Goal: Transaction & Acquisition: Download file/media

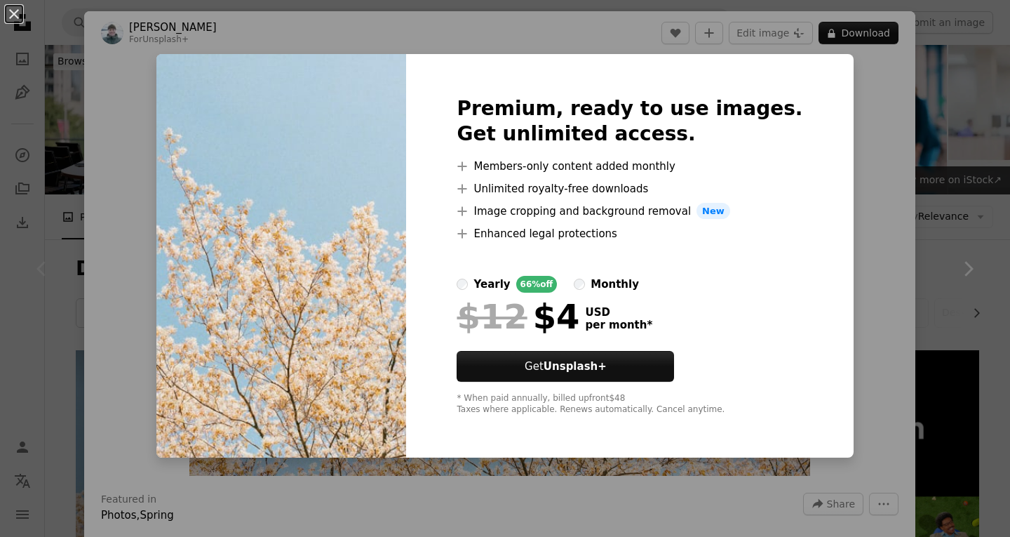
scroll to position [70, 0]
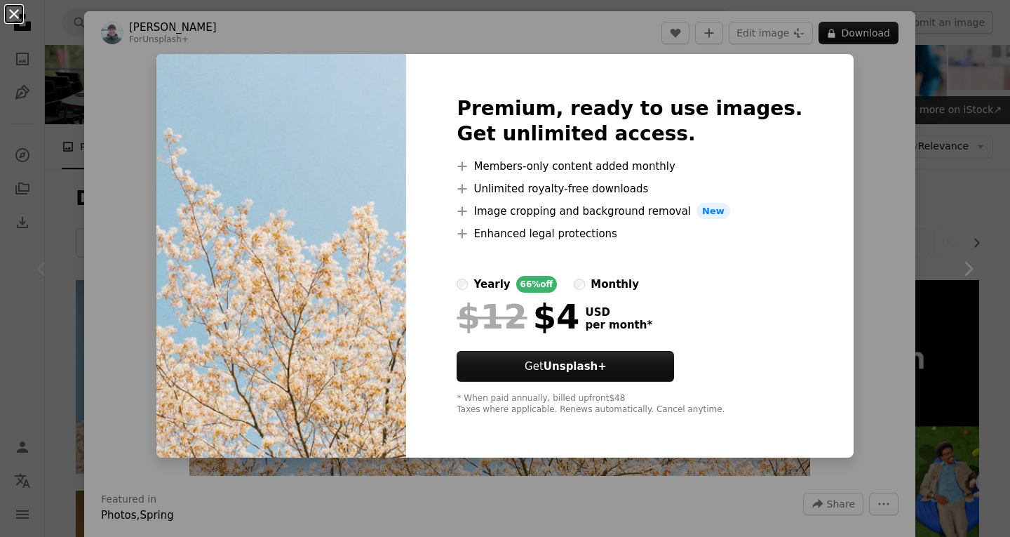
click at [9, 13] on button "An X shape" at bounding box center [14, 14] width 17 height 17
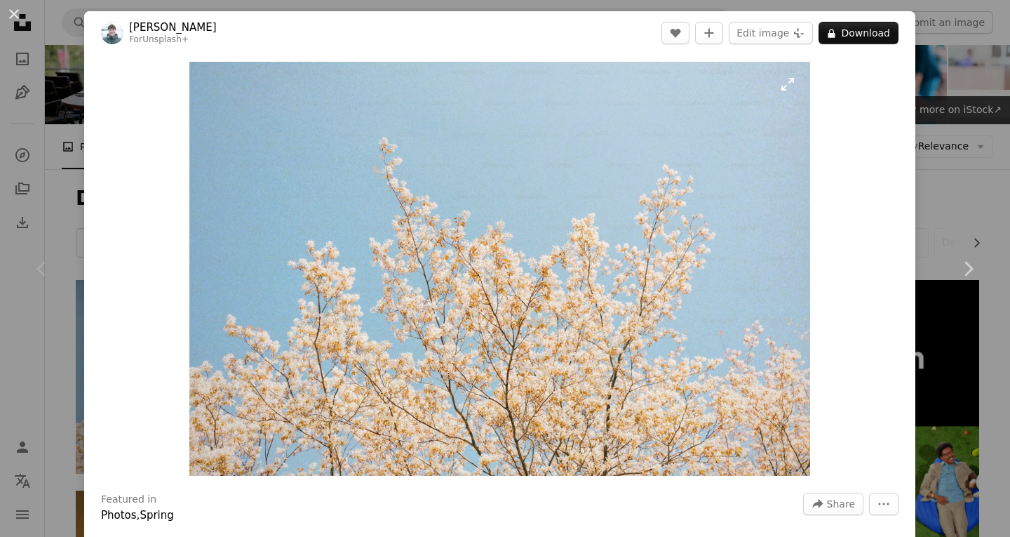
click at [783, 84] on img "Zoom in on this image" at bounding box center [499, 269] width 621 height 414
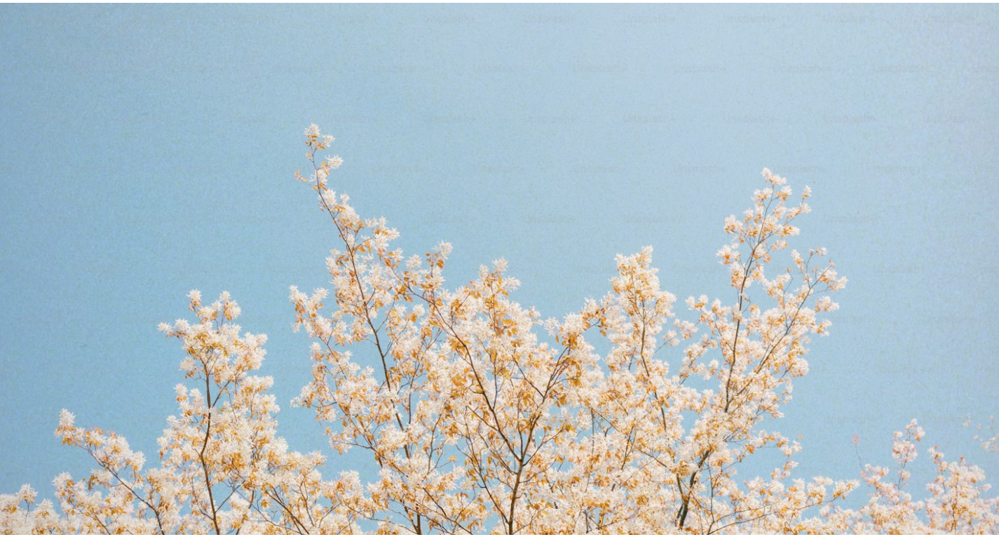
scroll to position [62, 0]
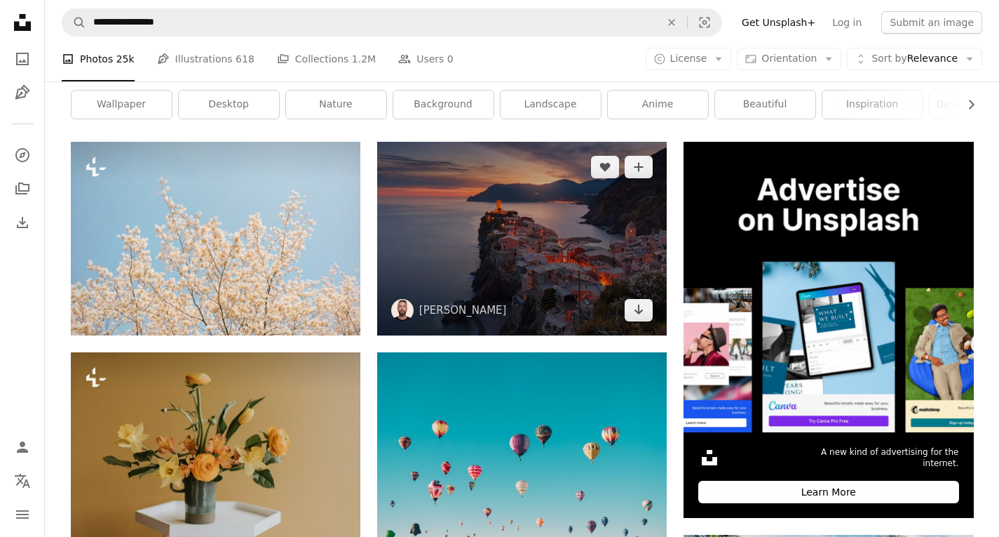
scroll to position [210, 0]
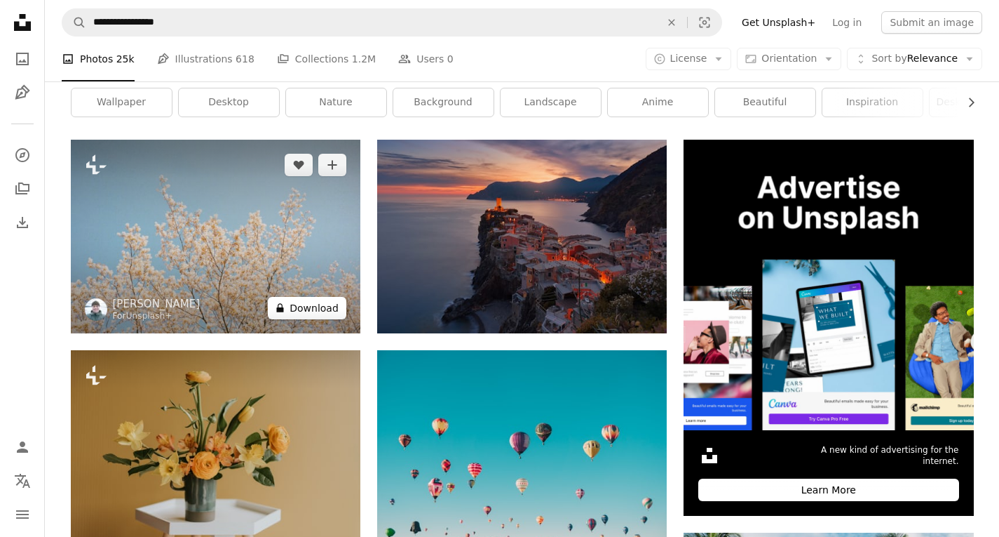
click at [302, 306] on button "A lock Download" at bounding box center [307, 308] width 79 height 22
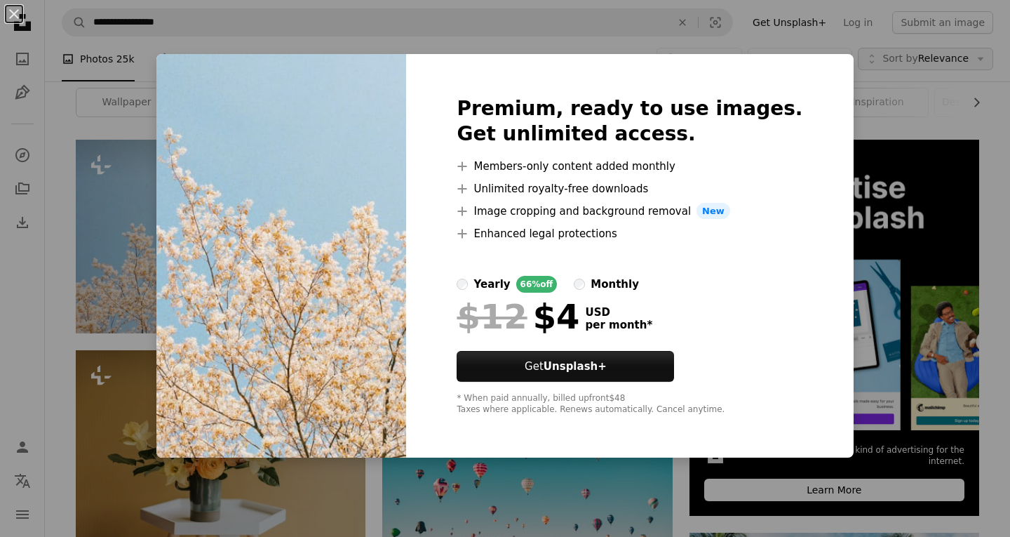
click at [865, 57] on div "An X shape Premium, ready to use images. Get unlimited access. A plus sign Memb…" at bounding box center [505, 268] width 1010 height 537
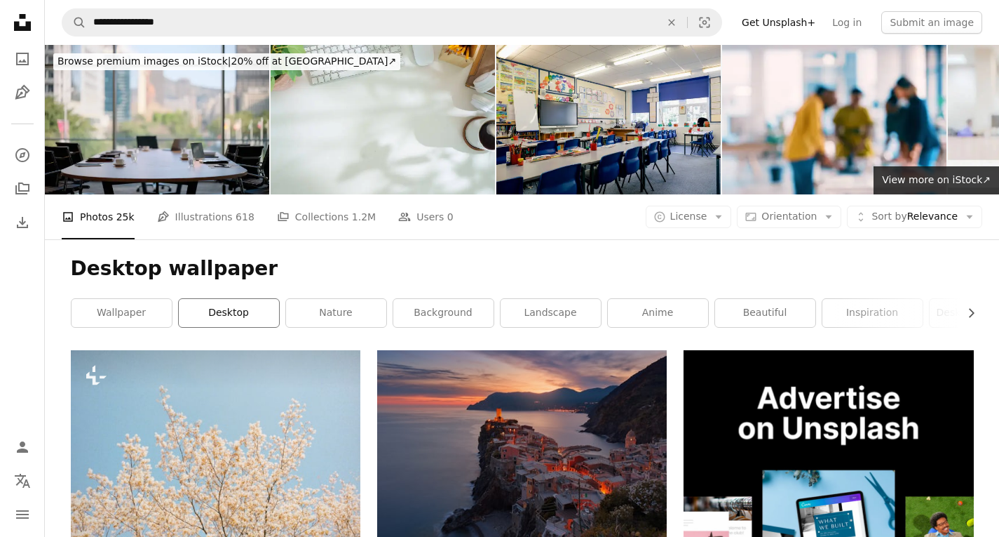
click at [255, 303] on link "desktop" at bounding box center [229, 313] width 100 height 28
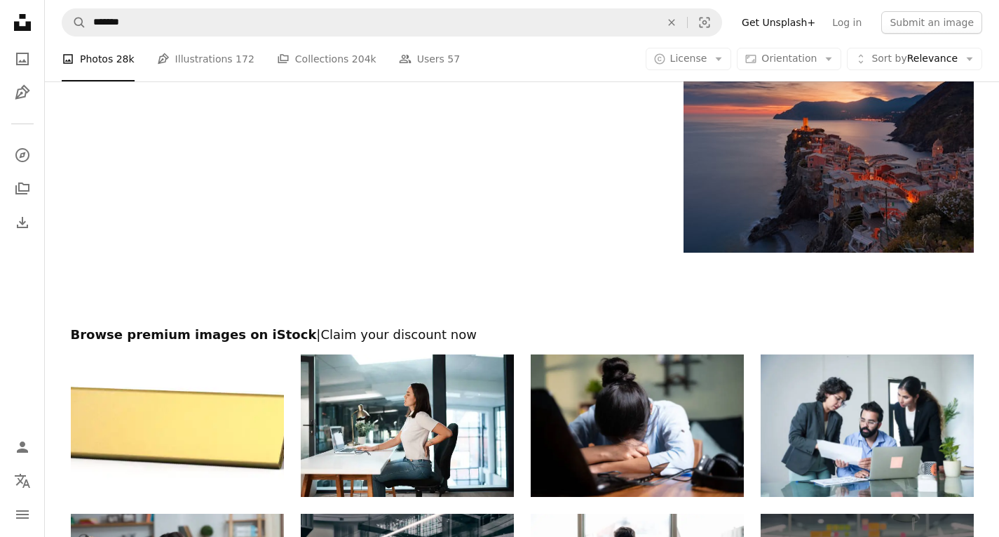
scroll to position [2345, 0]
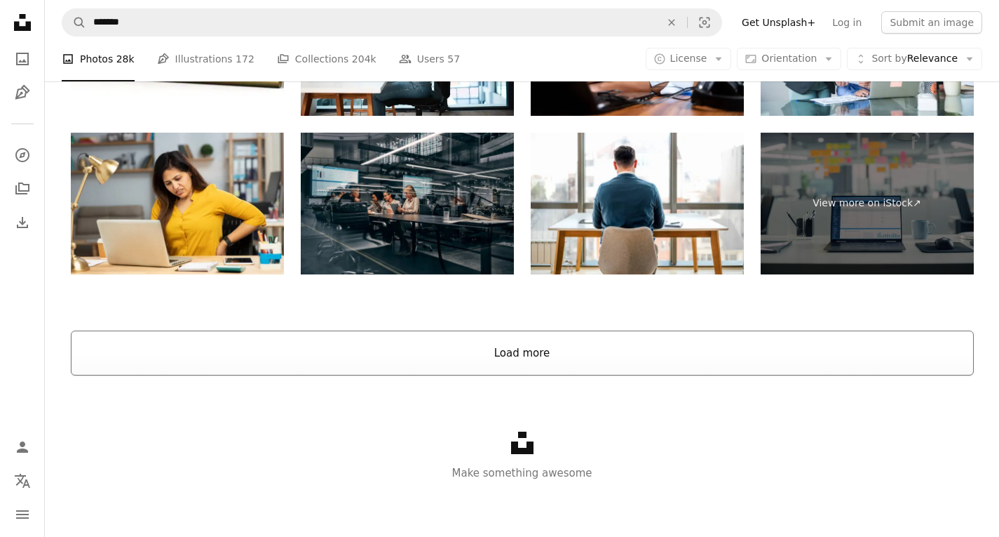
click at [569, 365] on button "Load more" at bounding box center [522, 352] width 903 height 45
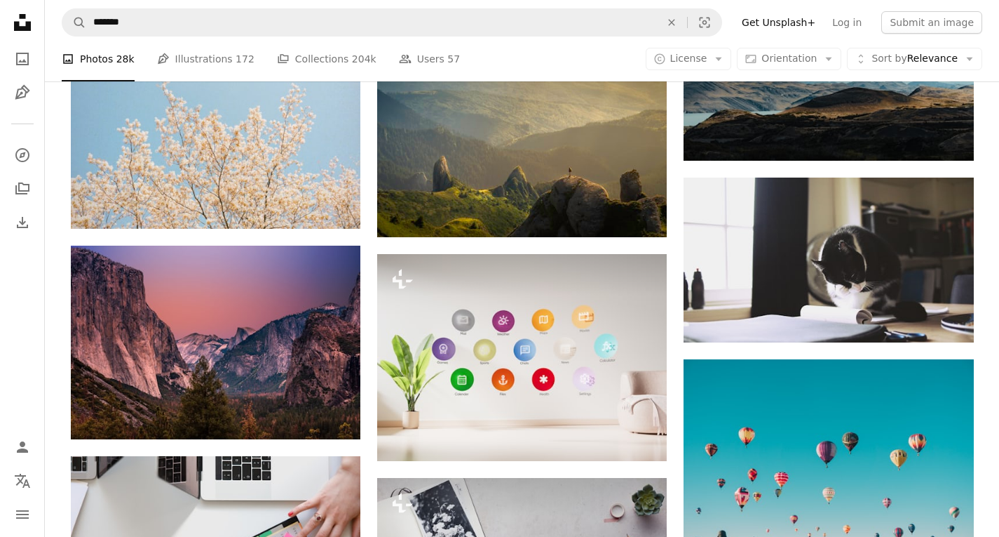
scroll to position [6903, 0]
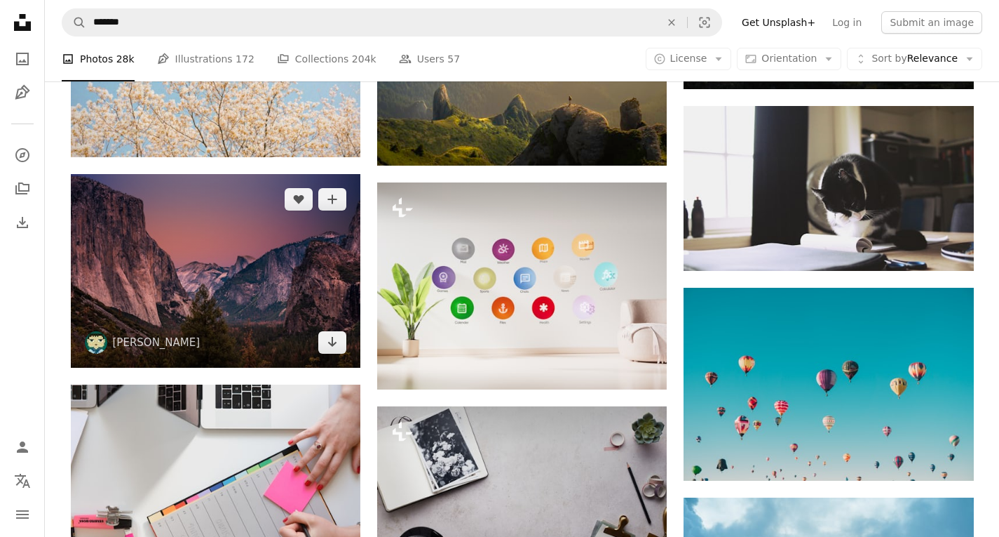
click at [265, 323] on img at bounding box center [216, 271] width 290 height 194
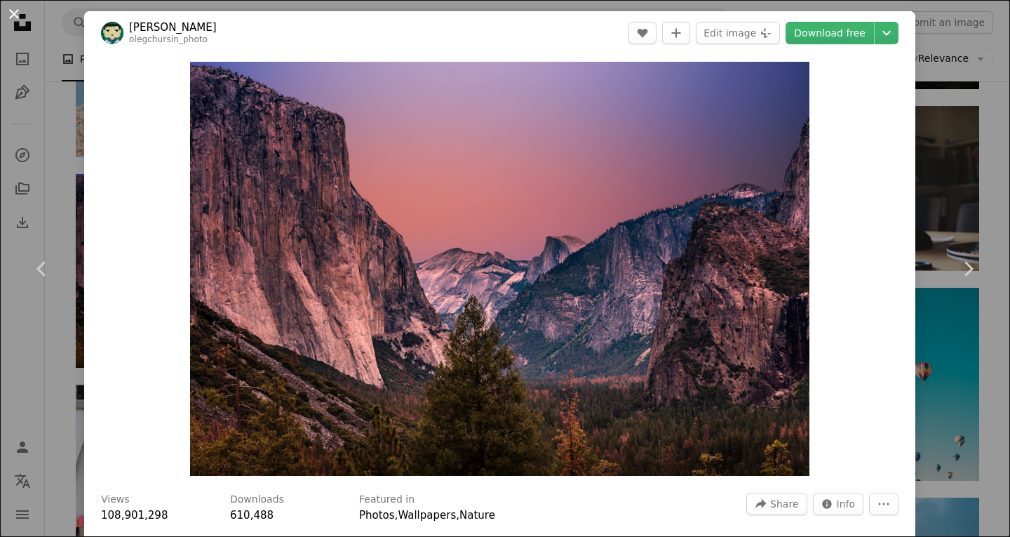
click at [22, 6] on button "An X shape" at bounding box center [14, 14] width 17 height 17
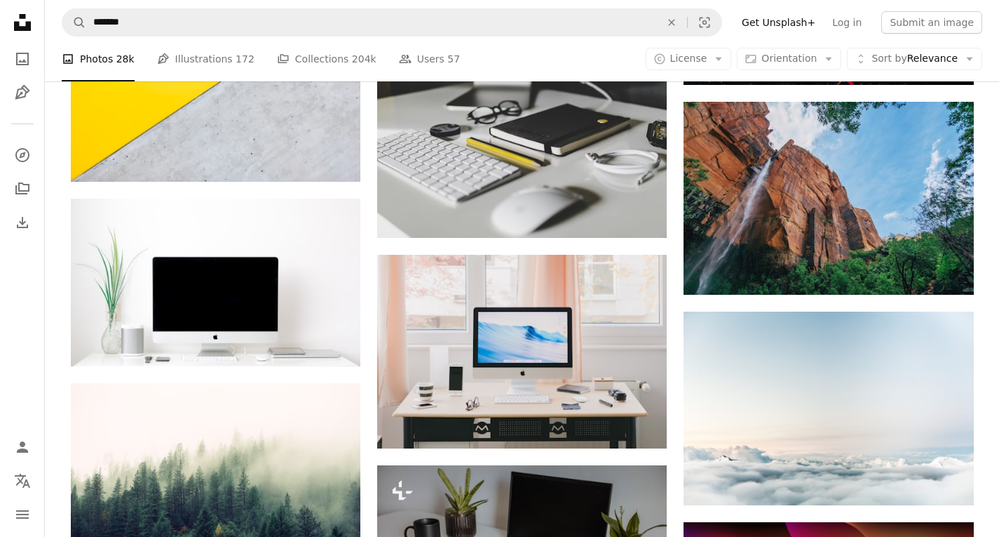
scroll to position [10901, 0]
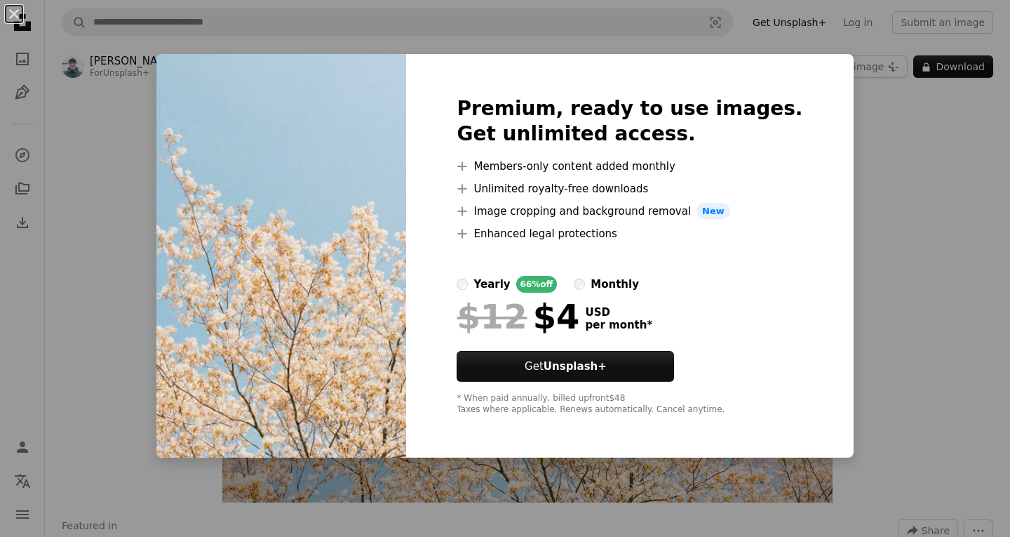
click at [841, 86] on div "An X shape Premium, ready to use images. Get unlimited access. A plus sign Memb…" at bounding box center [505, 268] width 1010 height 537
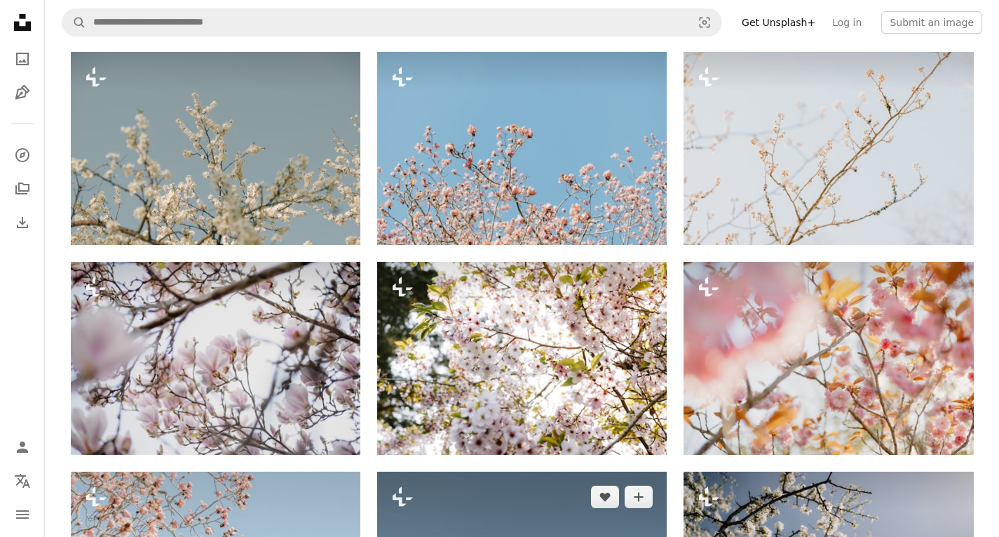
scroll to position [1052, 0]
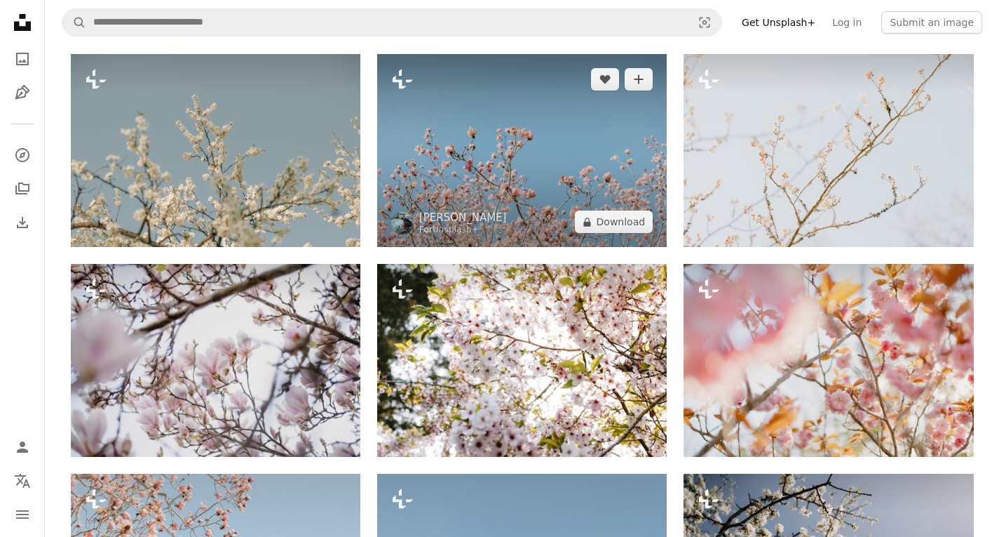
drag, startPoint x: 600, startPoint y: 217, endPoint x: 481, endPoint y: 174, distance: 126.9
click at [481, 174] on img at bounding box center [522, 150] width 290 height 193
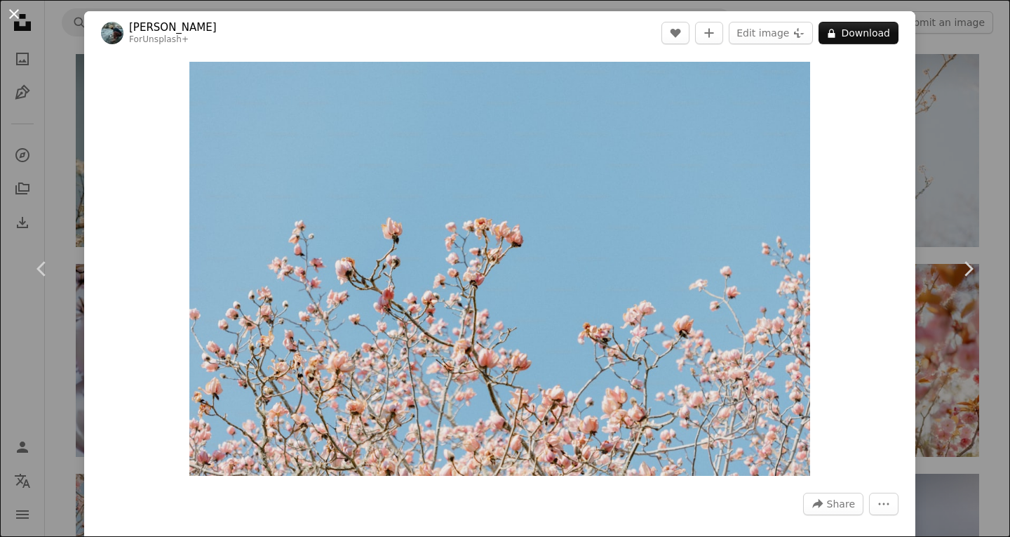
click at [8, 18] on button "An X shape" at bounding box center [14, 14] width 17 height 17
